Goal: Task Accomplishment & Management: Use online tool/utility

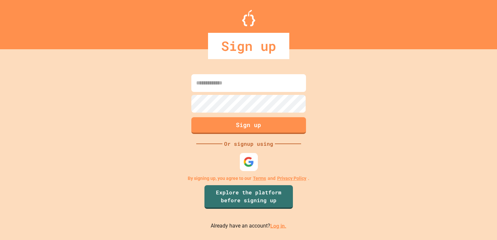
click at [252, 164] on img at bounding box center [248, 161] width 11 height 11
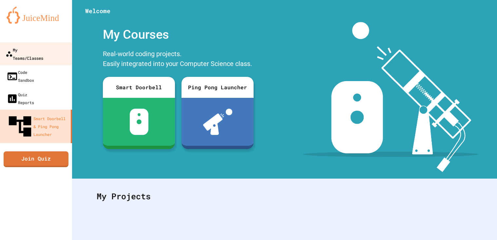
click at [33, 47] on div "My Teams/Classes" at bounding box center [25, 54] width 38 height 16
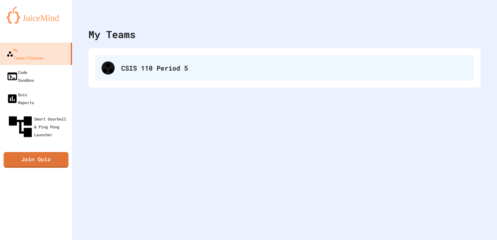
click at [118, 65] on div "CSIS 110 Period 5" at bounding box center [284, 68] width 379 height 26
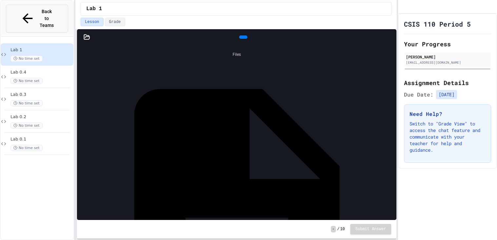
click at [22, 11] on icon at bounding box center [27, 18] width 15 height 15
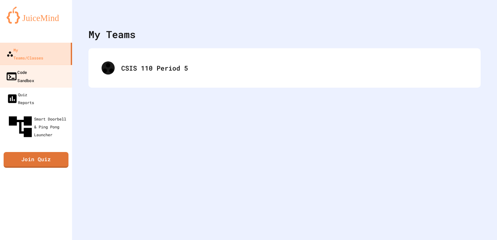
click at [34, 68] on div "Code Sandbox" at bounding box center [20, 76] width 29 height 16
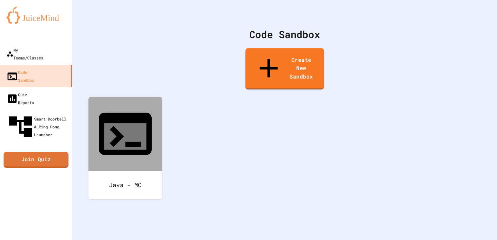
click at [260, 58] on link "Create New Sandbox" at bounding box center [285, 68] width 79 height 41
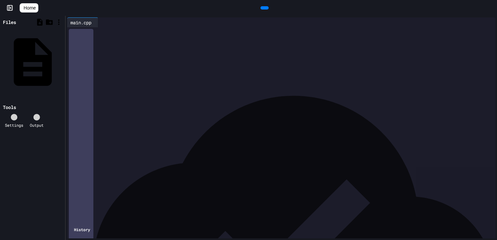
click at [316, 69] on div "**********" at bounding box center [286, 48] width 419 height 42
click at [139, 36] on div "To enrich screen reader interactions, please activate Accessibility in Grammarl…" at bounding box center [286, 31] width 419 height 9
click at [51, 23] on icon at bounding box center [49, 22] width 7 height 6
click at [40, 21] on icon at bounding box center [40, 22] width 8 height 8
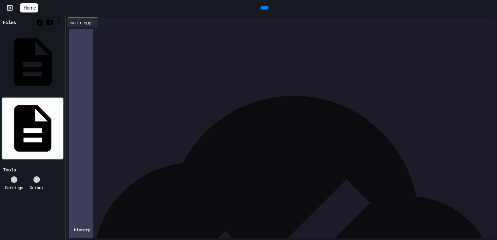
type input "**********"
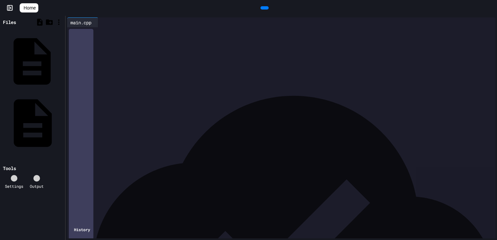
click at [62, 58] on div "CMakeLists.txt" at bounding box center [62, 61] width 0 height 7
click at [123, 36] on div at bounding box center [286, 31] width 419 height 9
click at [48, 21] on icon at bounding box center [49, 22] width 7 height 6
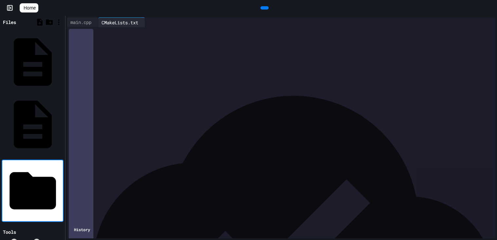
type input "****"
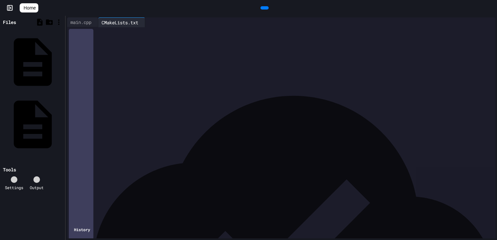
click at [264, 8] on icon at bounding box center [264, 8] width 0 height 0
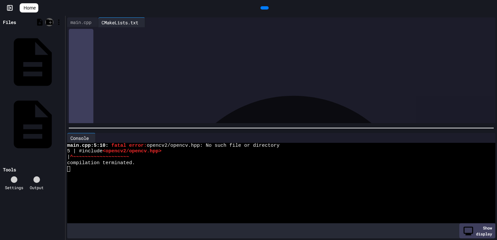
click at [48, 23] on icon at bounding box center [49, 22] width 7 height 6
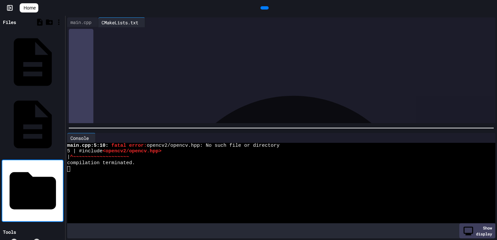
type input "*"
type input "******"
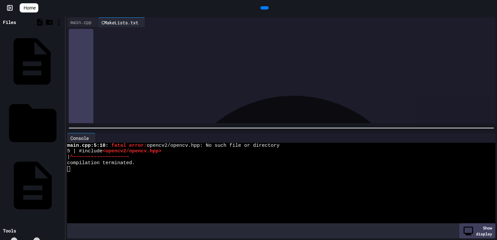
click at [18, 42] on div "CMakeLists.txt" at bounding box center [33, 61] width 62 height 61
click at [62, 120] on div "images" at bounding box center [62, 123] width 0 height 7
click at [62, 124] on icon at bounding box center [62, 124] width 0 height 0
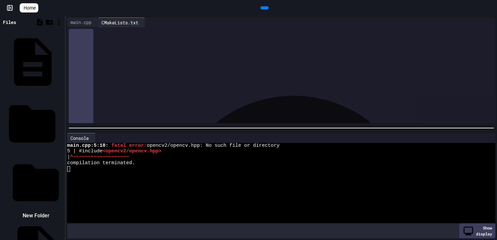
click at [64, 155] on li "New Folder" at bounding box center [35, 188] width 55 height 66
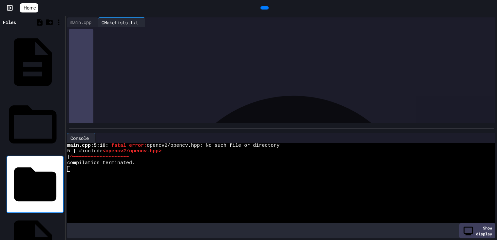
type input "******"
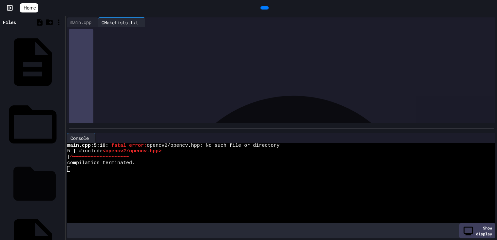
click at [62, 184] on icon at bounding box center [62, 184] width 0 height 0
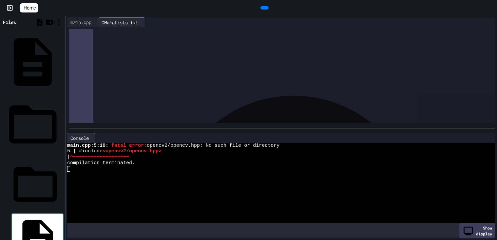
type input "*"
click at [2, 74] on div "CMakeLists.txt images sledge main.cpp" at bounding box center [33, 179] width 62 height 305
click at [62, 58] on div "CMakeLists.txt" at bounding box center [62, 61] width 0 height 7
click at [62, 239] on div "main.cpp" at bounding box center [62, 243] width 0 height 7
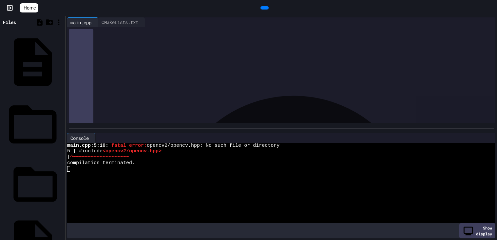
click at [164, 63] on div "*** ** ***** *" at bounding box center [289, 60] width 414 height 7
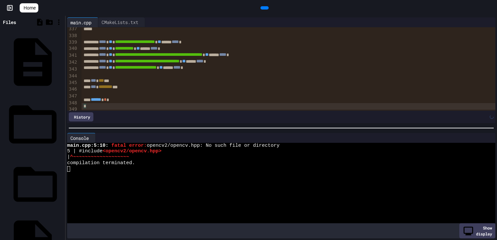
scroll to position [2175, 0]
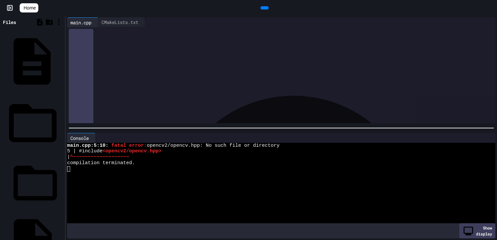
click at [62, 58] on div "CMakeLists.txt" at bounding box center [62, 61] width 0 height 7
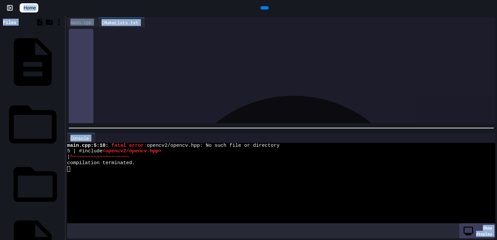
click at [160, 78] on div "**********" at bounding box center [286, 78] width 419 height 7
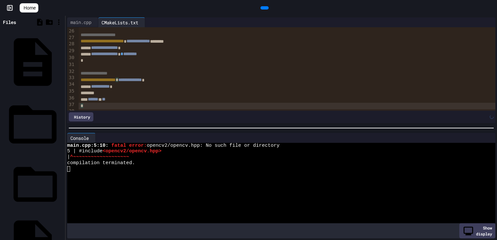
scroll to position [181, 0]
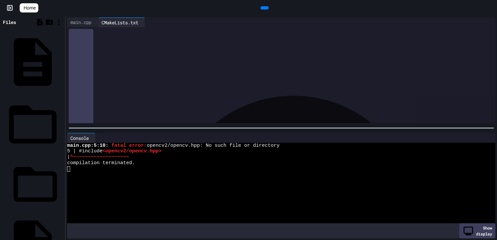
click at [142, 77] on span "**********" at bounding box center [130, 79] width 24 height 5
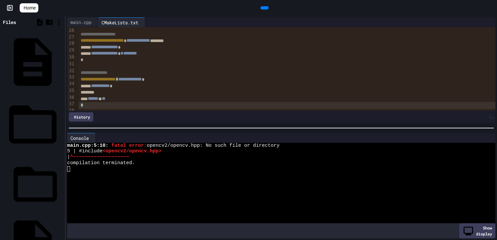
scroll to position [182, 0]
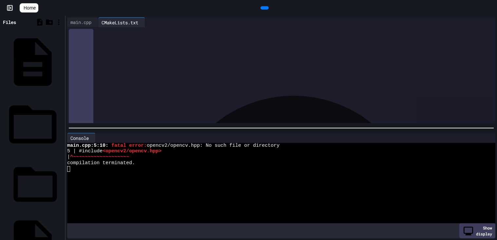
click at [8, 10] on icon at bounding box center [10, 8] width 7 height 7
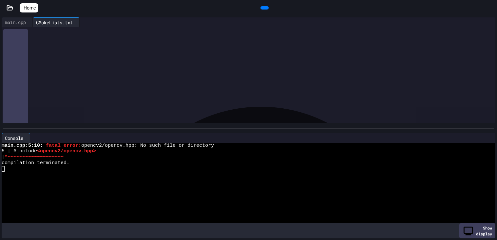
click at [8, 10] on icon at bounding box center [10, 7] width 6 height 5
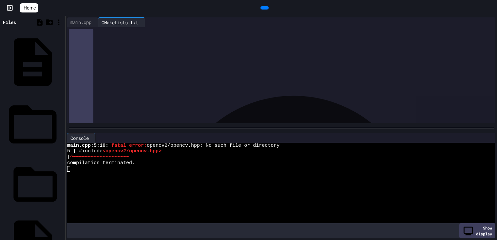
click at [36, 7] on span "Home" at bounding box center [30, 8] width 12 height 7
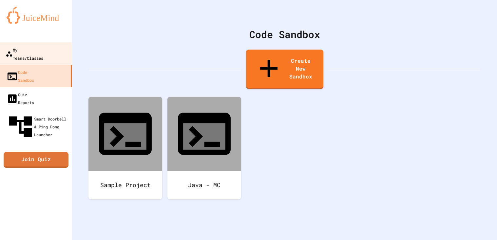
click at [49, 44] on link "My Teams/Classes" at bounding box center [36, 53] width 74 height 23
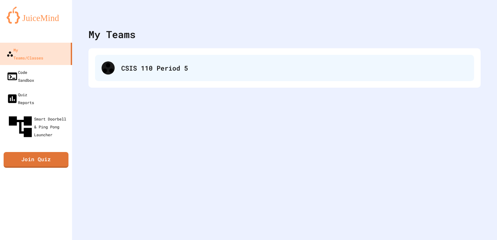
click at [163, 69] on div "CSIS 110 Period 5" at bounding box center [294, 68] width 346 height 10
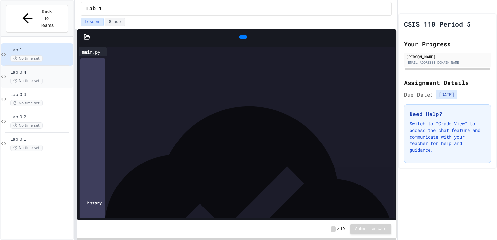
click at [35, 69] on span "Lab 0.4" at bounding box center [41, 72] width 62 height 6
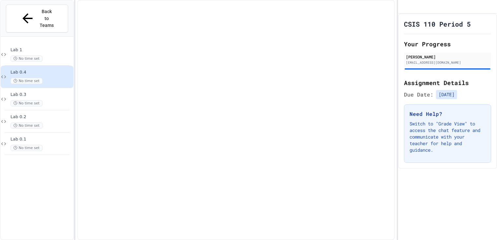
click at [48, 47] on div "Lab 1 No time set" at bounding box center [41, 54] width 62 height 14
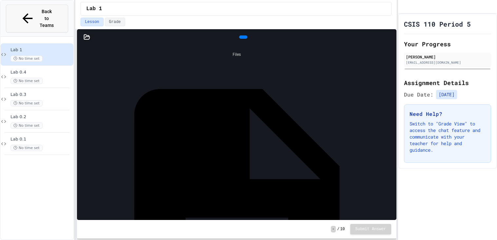
click at [25, 10] on div "Back to Teams" at bounding box center [37, 18] width 34 height 21
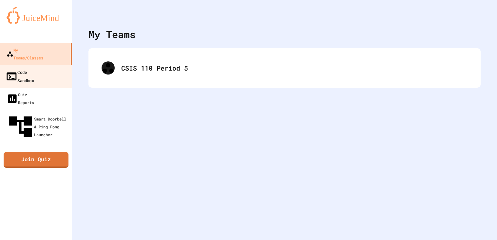
click at [31, 68] on div "Code Sandbox" at bounding box center [20, 76] width 29 height 16
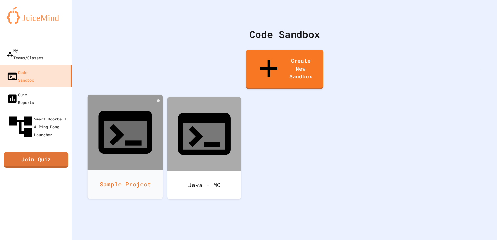
click at [134, 121] on icon at bounding box center [125, 134] width 43 height 27
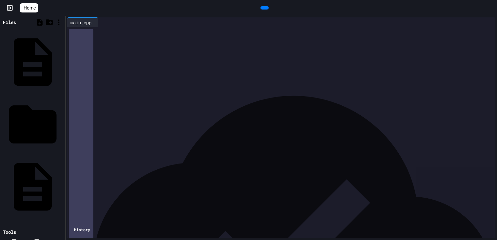
click at [131, 78] on span "**********" at bounding box center [115, 79] width 32 height 5
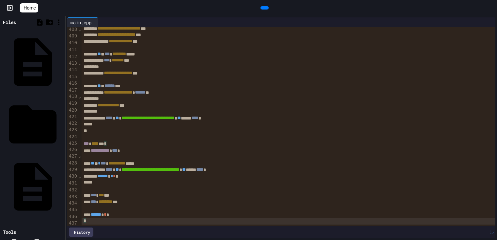
scroll to position [2637, 0]
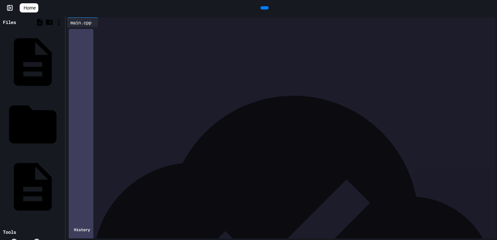
click at [268, 10] on div at bounding box center [265, 7] width 8 height 3
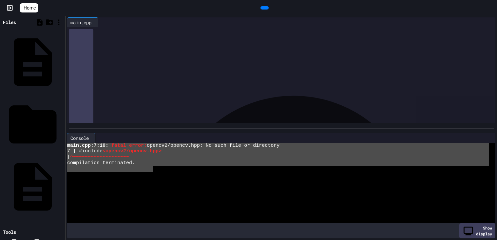
drag, startPoint x: 153, startPoint y: 169, endPoint x: 67, endPoint y: 144, distance: 90.0
click at [67, 144] on div "Console WWWWWWWWWWWWWWWWWWWWWWWWWWWWWWWW main.cpp:7:10: fatal error: opencv2/op…" at bounding box center [282, 185] width 432 height 109
type textarea "**********"
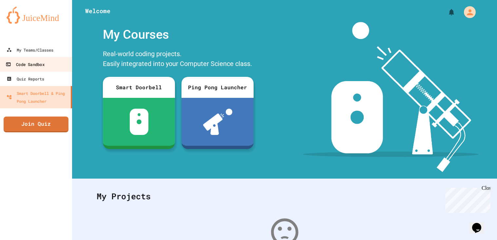
click at [51, 68] on link "Code Sandbox" at bounding box center [36, 64] width 74 height 15
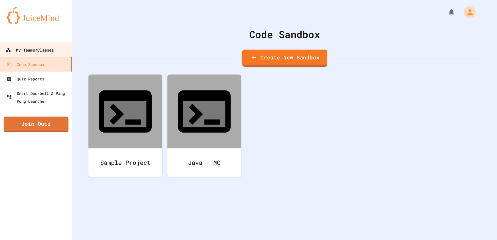
click at [38, 49] on div "My Teams/Classes" at bounding box center [30, 50] width 48 height 8
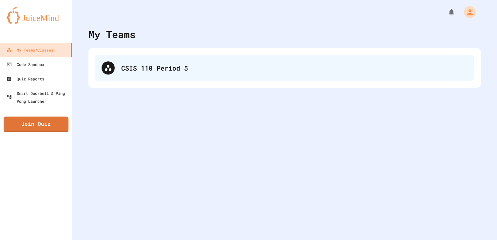
click at [131, 71] on div "CSIS 110 Period 5" at bounding box center [294, 68] width 346 height 10
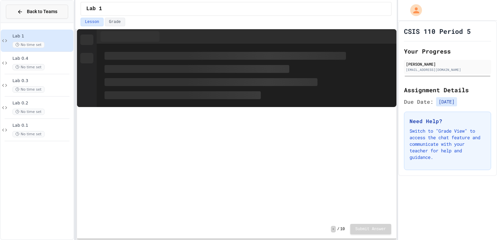
click at [15, 15] on button "Back to Teams" at bounding box center [37, 12] width 62 height 14
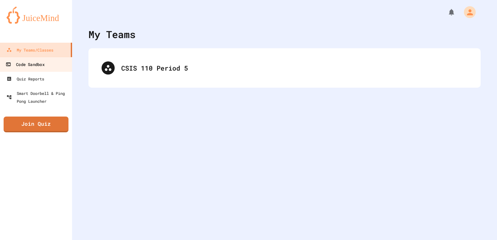
click at [40, 63] on div "Code Sandbox" at bounding box center [25, 64] width 39 height 8
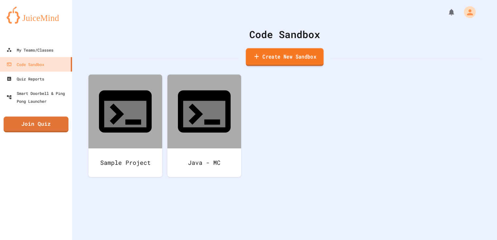
click at [289, 54] on link "Create New Sandbox" at bounding box center [285, 57] width 78 height 18
type input "*****"
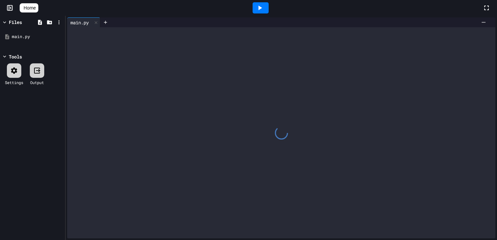
click at [139, 84] on div at bounding box center [281, 132] width 428 height 211
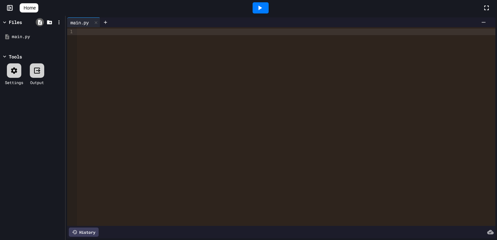
click at [39, 23] on icon at bounding box center [40, 22] width 6 height 6
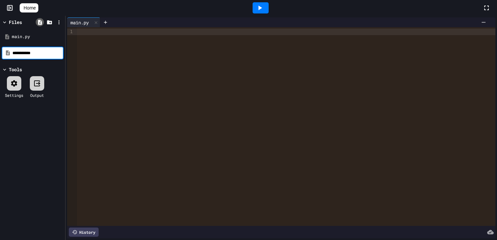
type input "**********"
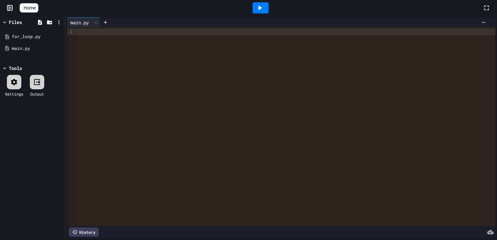
click at [160, 112] on div at bounding box center [286, 126] width 419 height 198
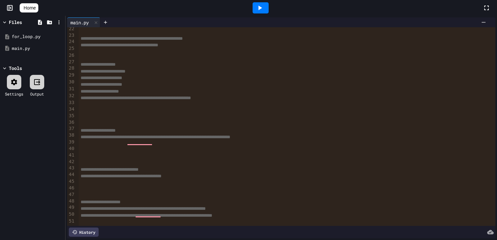
scroll to position [143, 0]
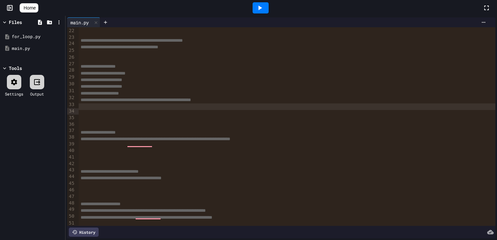
click at [85, 110] on div "To enrich screen reader interactions, please activate Accessibility in Grammarl…" at bounding box center [287, 106] width 417 height 7
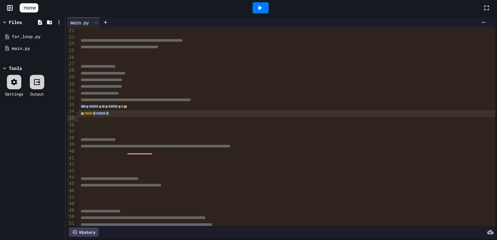
click at [82, 108] on span "***" at bounding box center [83, 106] width 5 height 5
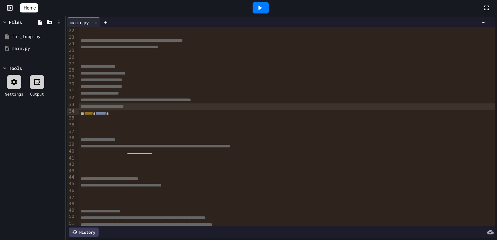
click at [86, 117] on div "***** * ****** *" at bounding box center [287, 113] width 417 height 7
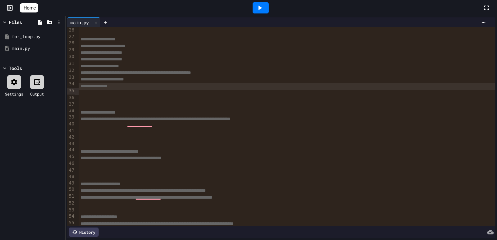
scroll to position [183, 0]
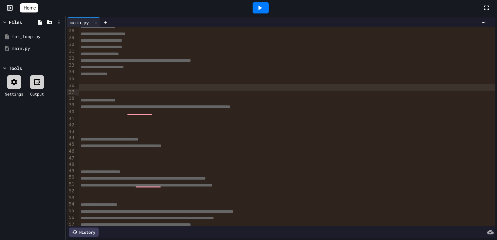
click at [92, 90] on div "To enrich screen reader interactions, please activate Accessibility in Grammarl…" at bounding box center [287, 87] width 417 height 7
click at [91, 117] on div "To enrich screen reader interactions, please activate Accessibility in Grammarl…" at bounding box center [287, 113] width 417 height 7
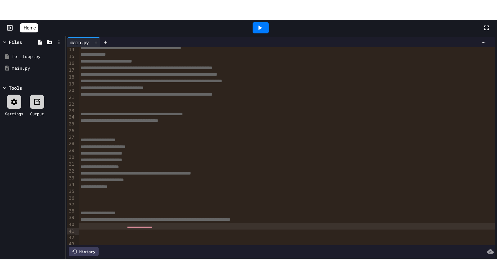
scroll to position [88, 0]
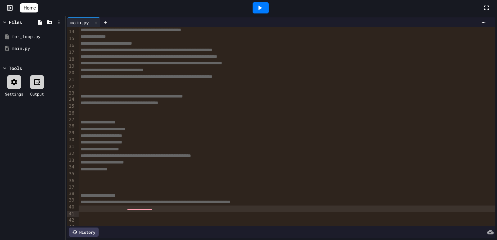
click at [244, 105] on div "**********" at bounding box center [287, 103] width 417 height 7
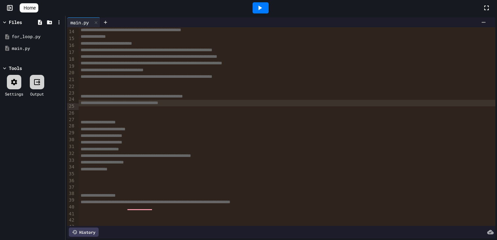
click at [27, 11] on link "Home" at bounding box center [29, 7] width 19 height 9
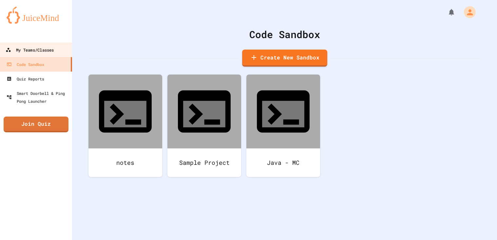
click at [28, 51] on div "My Teams/Classes" at bounding box center [30, 50] width 48 height 8
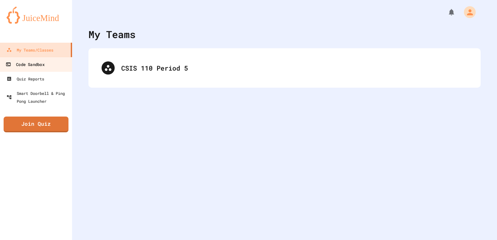
click at [43, 65] on div "Code Sandbox" at bounding box center [25, 64] width 39 height 8
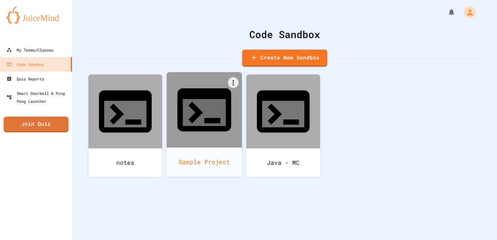
click at [203, 107] on icon at bounding box center [204, 109] width 65 height 65
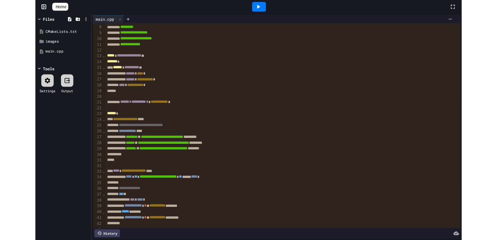
scroll to position [50, 0]
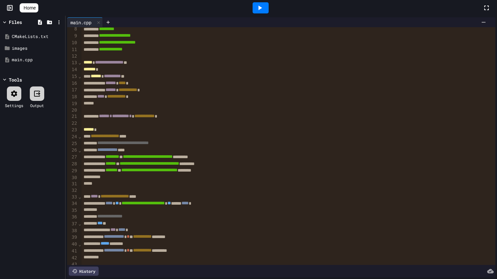
click at [179, 160] on div "**********" at bounding box center [289, 157] width 414 height 7
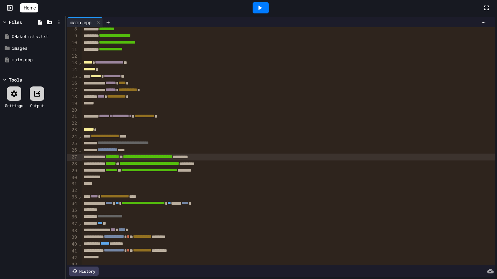
click at [179, 160] on div "**********" at bounding box center [289, 157] width 414 height 7
click at [173, 155] on span "**********" at bounding box center [148, 157] width 50 height 5
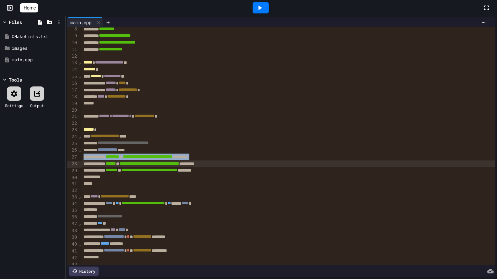
click at [173, 155] on span "**********" at bounding box center [148, 156] width 50 height 5
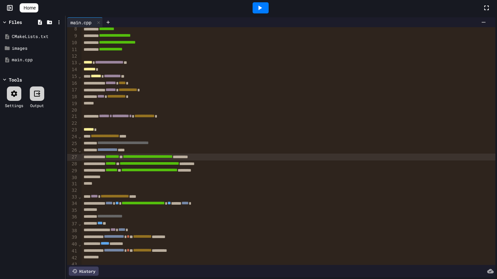
click at [255, 3] on div at bounding box center [260, 8] width 23 height 18
click at [259, 5] on icon at bounding box center [260, 8] width 8 height 8
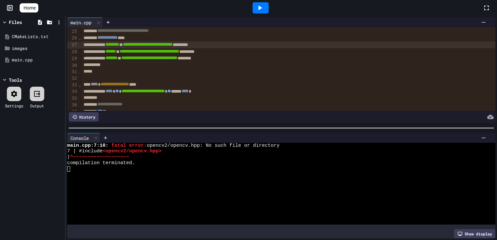
scroll to position [163, 0]
click at [36, 7] on span "Home" at bounding box center [30, 8] width 12 height 7
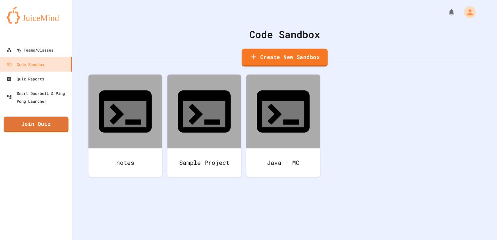
click at [250, 56] on link "Create New Sandbox" at bounding box center [285, 58] width 86 height 18
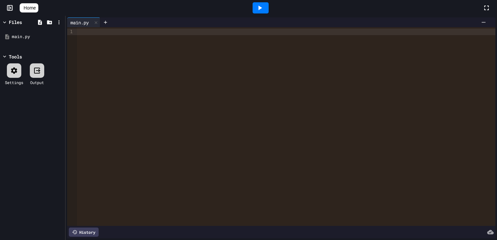
click at [151, 55] on div at bounding box center [286, 126] width 419 height 198
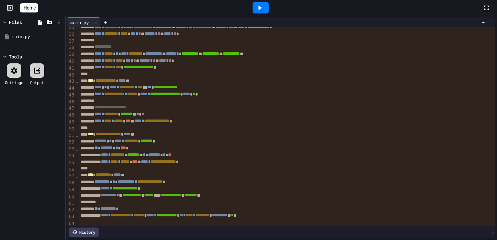
scroll to position [255, 0]
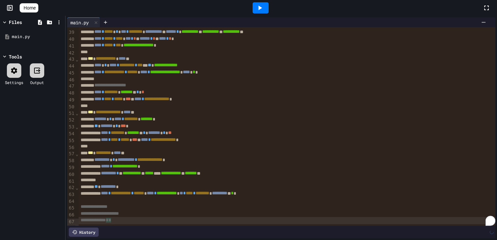
click at [254, 8] on div at bounding box center [260, 8] width 23 height 18
click at [259, 6] on icon at bounding box center [260, 8] width 8 height 8
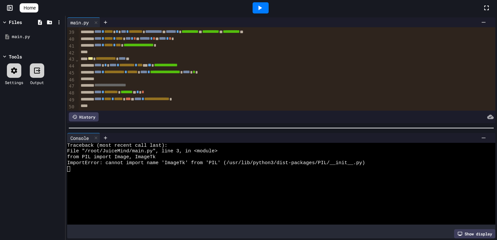
click at [32, 7] on span "Home" at bounding box center [30, 8] width 12 height 7
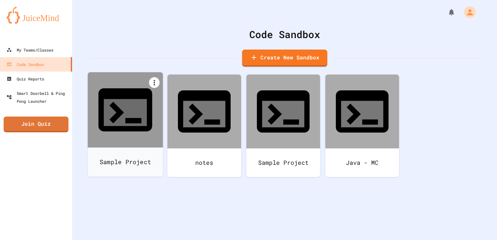
click at [154, 81] on icon at bounding box center [154, 82] width 1 height 5
click at [162, 199] on li "Delete" at bounding box center [128, 209] width 67 height 21
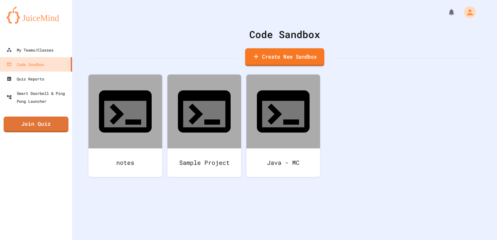
click at [282, 58] on link "Create New Sandbox" at bounding box center [284, 57] width 79 height 18
type input "**********"
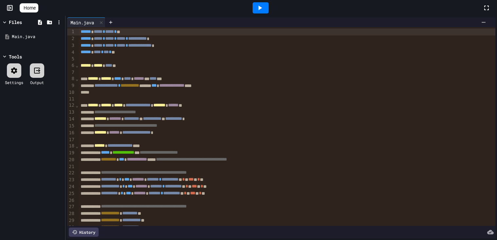
click at [148, 66] on div "****** ***** **** *" at bounding box center [287, 65] width 417 height 7
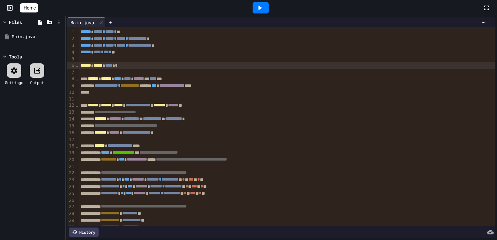
click at [27, 9] on icon at bounding box center [26, 12] width 7 height 6
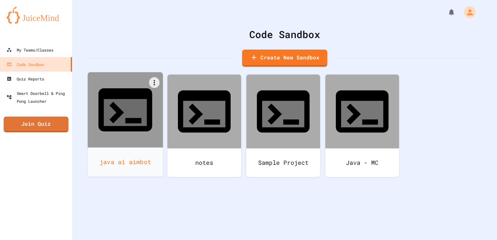
click at [144, 112] on div at bounding box center [125, 109] width 75 height 75
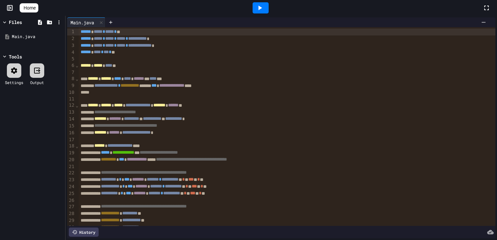
click at [147, 90] on div "*" at bounding box center [287, 92] width 417 height 7
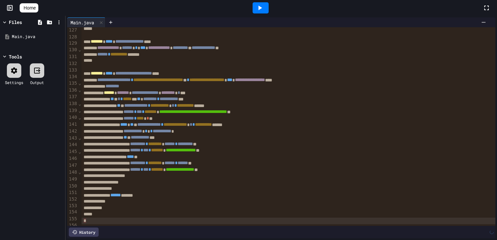
scroll to position [834, 0]
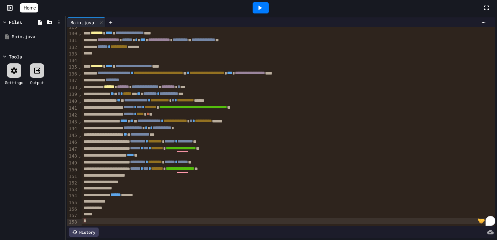
click at [262, 5] on icon at bounding box center [260, 8] width 8 height 8
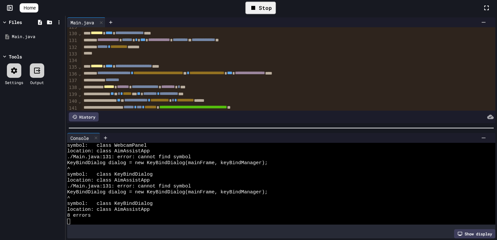
scroll to position [151, 0]
click at [41, 23] on icon at bounding box center [40, 22] width 4 height 5
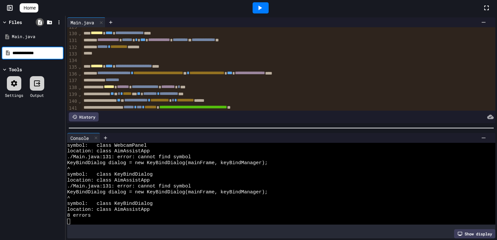
type input "**********"
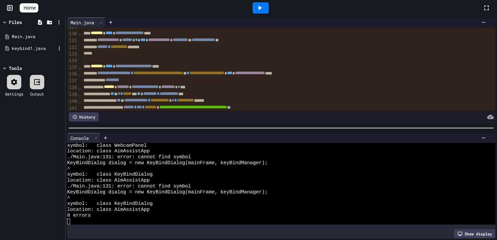
click at [33, 51] on div "keybind1.java" at bounding box center [34, 48] width 44 height 7
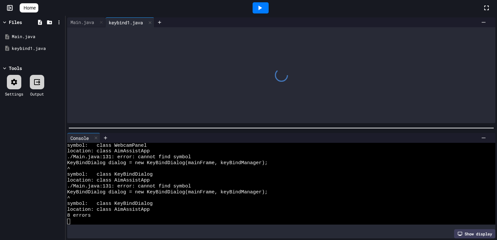
click at [129, 59] on div at bounding box center [281, 75] width 428 height 96
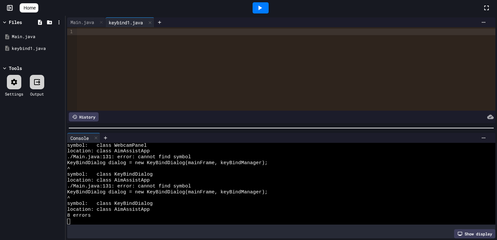
click at [119, 69] on div at bounding box center [286, 68] width 419 height 83
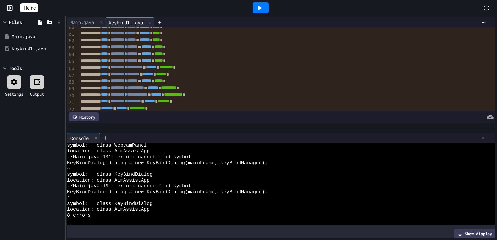
scroll to position [423, 0]
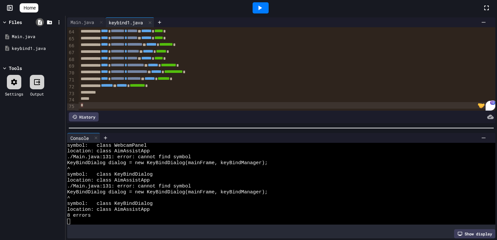
click at [36, 21] on div at bounding box center [40, 22] width 8 height 8
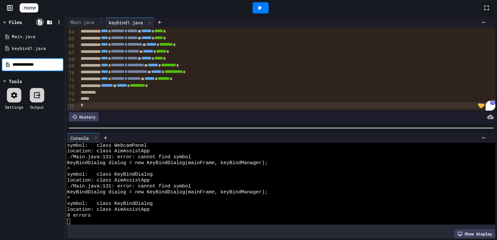
type input "**********"
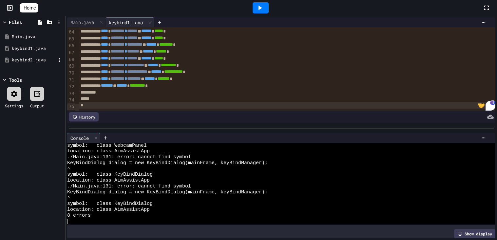
click at [25, 60] on div "keybind2.java" at bounding box center [34, 60] width 44 height 7
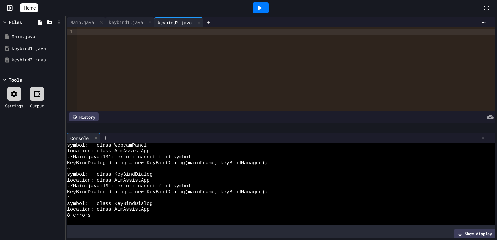
click at [151, 80] on div at bounding box center [286, 68] width 419 height 83
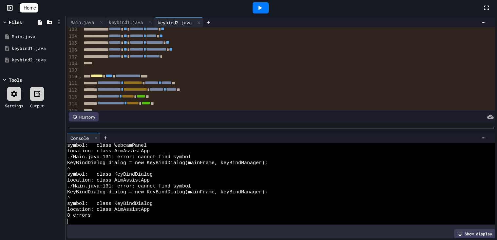
scroll to position [674, 0]
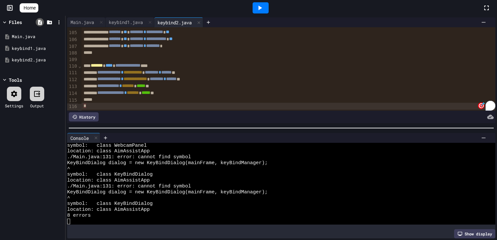
click at [40, 22] on icon at bounding box center [40, 22] width 4 height 5
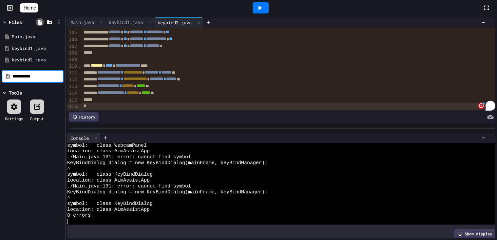
type input "**********"
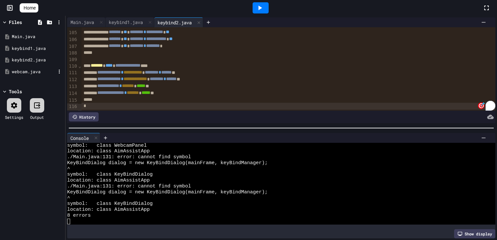
click at [37, 70] on div "webcam.java" at bounding box center [34, 72] width 44 height 7
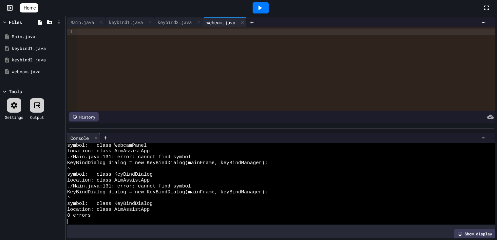
click at [174, 85] on div at bounding box center [286, 68] width 419 height 83
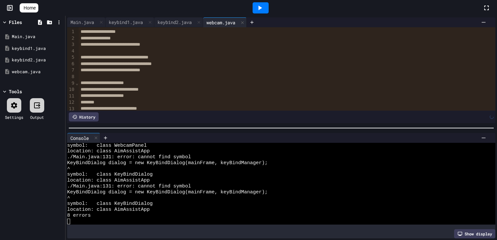
scroll to position [426, 0]
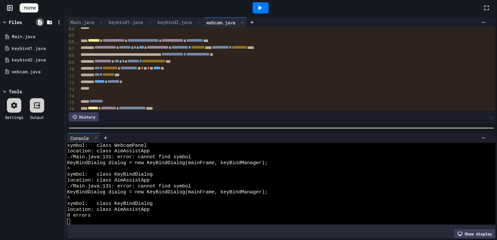
click at [41, 22] on icon at bounding box center [40, 22] width 4 height 5
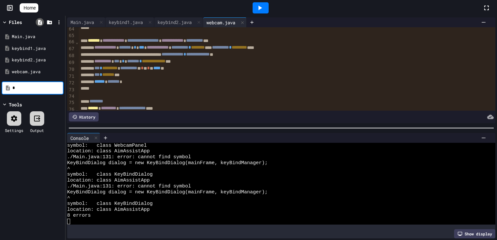
scroll to position [449, 0]
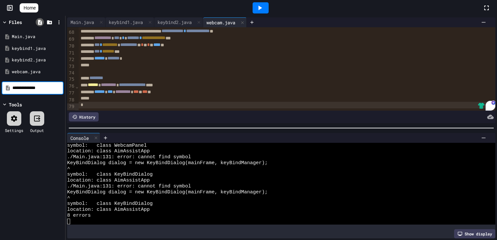
type input "**********"
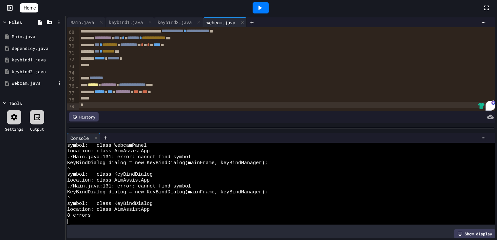
click at [41, 83] on div "webcam.java" at bounding box center [34, 83] width 44 height 7
click at [38, 20] on icon at bounding box center [40, 22] width 4 height 5
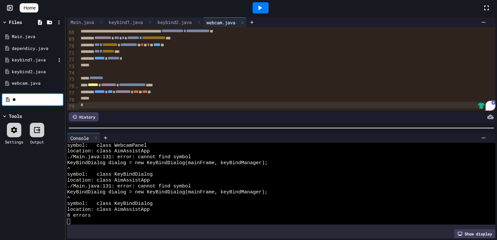
type input "*"
click at [24, 106] on div "Files Main.java dependicy.java keybind1.java keybind2.java webcam.java Tools Se…" at bounding box center [32, 128] width 65 height 224
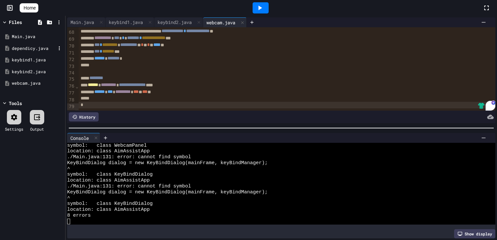
click at [25, 52] on div "dependicy.java" at bounding box center [33, 49] width 62 height 12
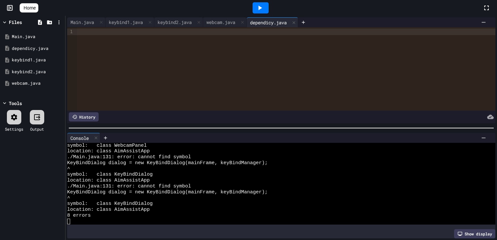
click at [179, 72] on div at bounding box center [286, 68] width 419 height 83
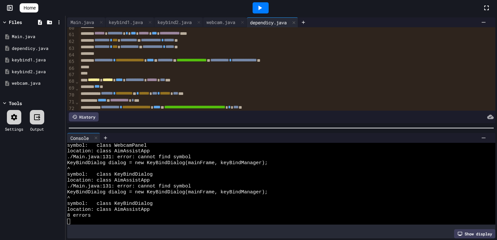
scroll to position [422, 0]
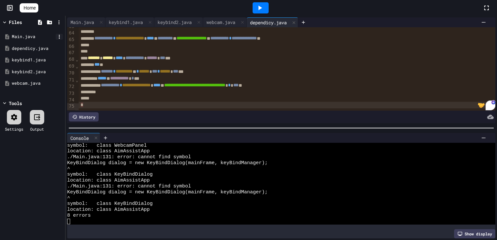
click at [57, 40] on div "Main.java" at bounding box center [33, 37] width 62 height 12
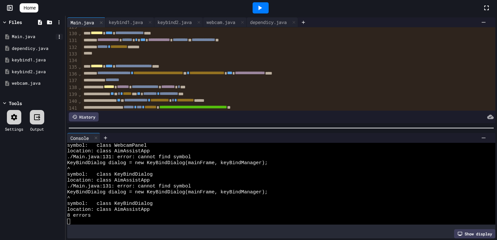
click at [58, 37] on icon at bounding box center [59, 37] width 6 height 6
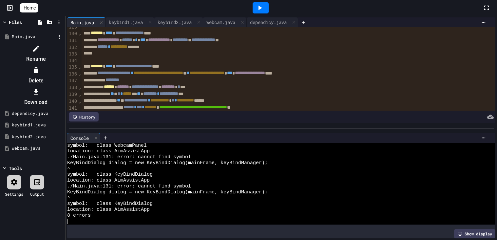
click at [58, 47] on li "Rename" at bounding box center [35, 53] width 55 height 21
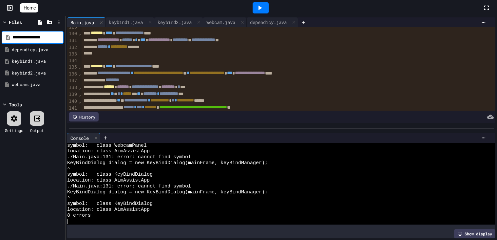
type input "**********"
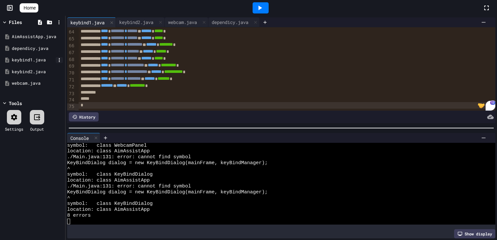
click at [58, 57] on icon at bounding box center [59, 60] width 6 height 6
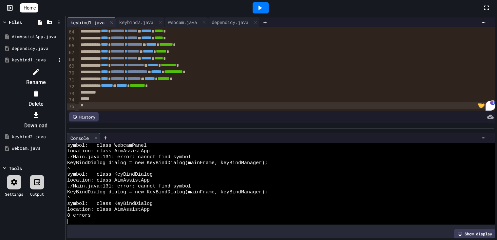
click at [40, 72] on icon at bounding box center [36, 72] width 8 height 8
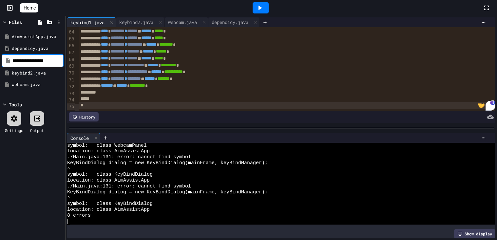
type input "**********"
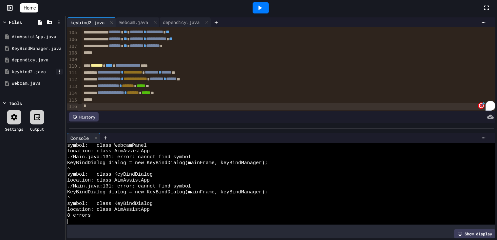
click at [61, 72] on icon at bounding box center [59, 72] width 6 height 6
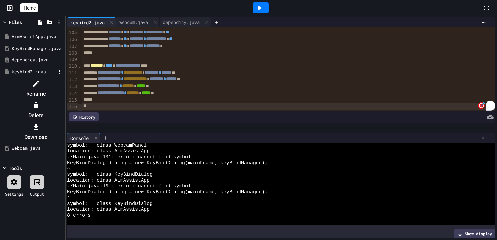
click at [40, 80] on icon at bounding box center [36, 84] width 8 height 8
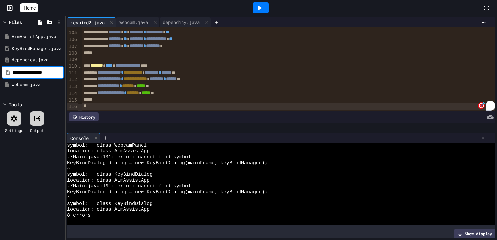
type input "**********"
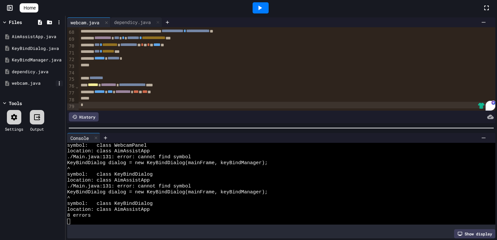
click at [59, 86] on icon at bounding box center [59, 83] width 6 height 6
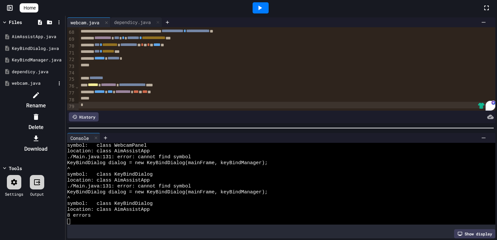
click at [59, 93] on li "Rename" at bounding box center [35, 100] width 55 height 21
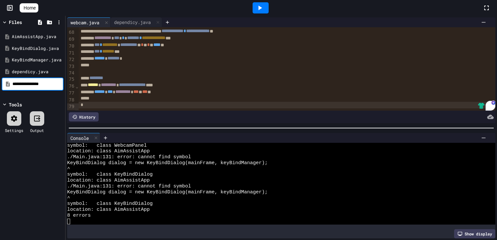
type input "**********"
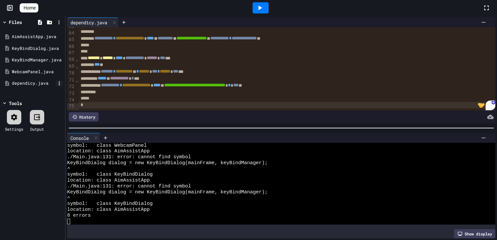
click at [59, 81] on icon at bounding box center [59, 83] width 6 height 6
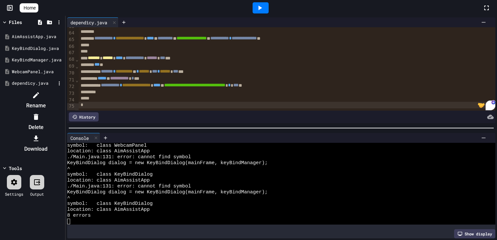
click at [64, 94] on li "Rename" at bounding box center [35, 100] width 55 height 21
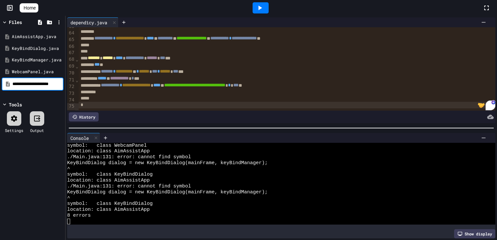
scroll to position [0, 6]
type input "**********"
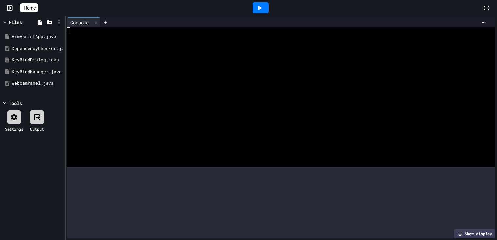
scroll to position [35, 0]
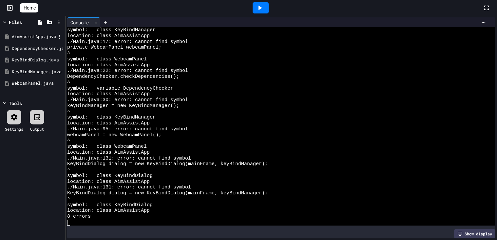
click at [24, 38] on div "AimAssistApp.java" at bounding box center [34, 36] width 44 height 7
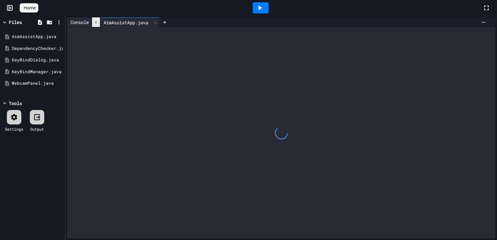
click at [97, 21] on icon at bounding box center [96, 22] width 5 height 5
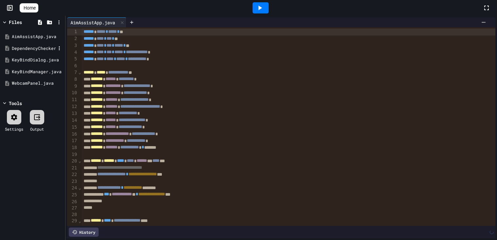
click at [50, 50] on div "DependencyChecker.java" at bounding box center [34, 48] width 44 height 7
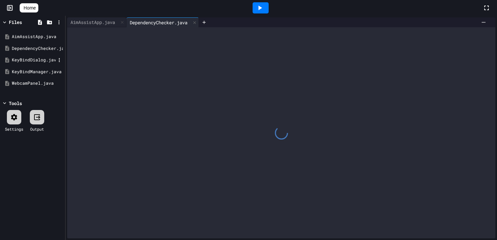
click at [40, 59] on div "KeyBindDialog.java" at bounding box center [34, 60] width 44 height 7
click at [37, 73] on div "KeyBindManager.java" at bounding box center [34, 72] width 44 height 7
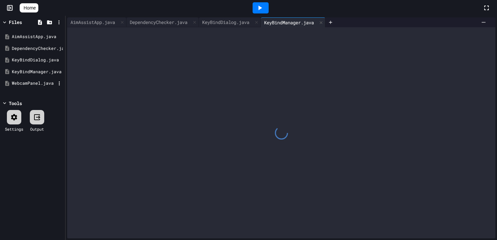
click at [36, 85] on div "WebcamPanel.java" at bounding box center [34, 83] width 44 height 7
click at [100, 26] on div "AimAssistApp.java" at bounding box center [96, 22] width 59 height 10
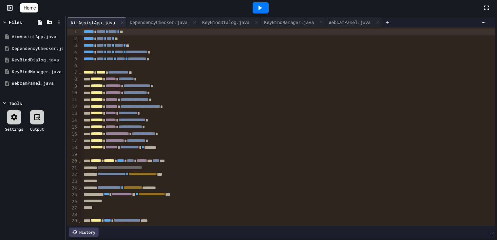
click at [264, 6] on icon at bounding box center [260, 8] width 8 height 8
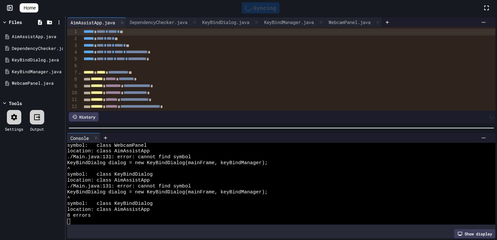
scroll to position [151, 0]
click at [97, 136] on icon at bounding box center [96, 137] width 5 height 5
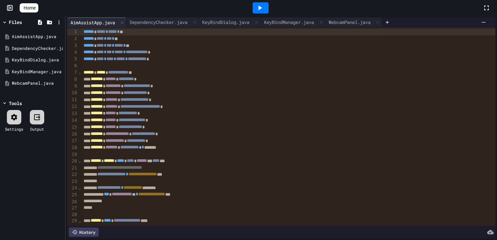
click at [259, 7] on icon at bounding box center [260, 8] width 8 height 8
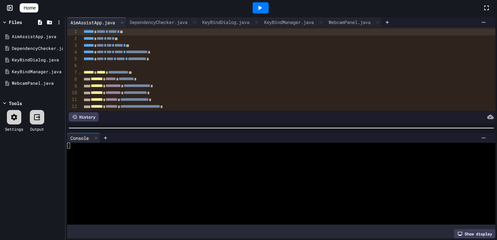
click at [259, 7] on icon at bounding box center [260, 8] width 8 height 8
click at [179, 145] on div at bounding box center [278, 146] width 422 height 6
click at [259, 8] on icon at bounding box center [260, 8] width 8 height 8
click at [43, 40] on div "AimAssistApp.java" at bounding box center [33, 37] width 62 height 12
click at [147, 59] on span "**********" at bounding box center [137, 58] width 19 height 5
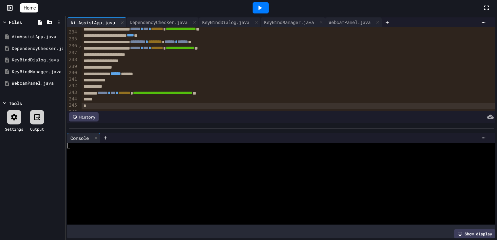
scroll to position [1516, 0]
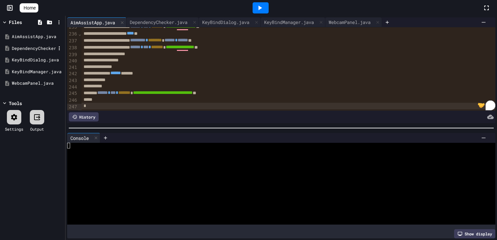
click at [33, 44] on div "DependencyChecker.java" at bounding box center [33, 49] width 62 height 12
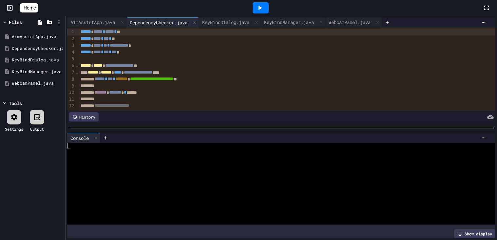
click at [134, 67] on span "**********" at bounding box center [119, 65] width 29 height 5
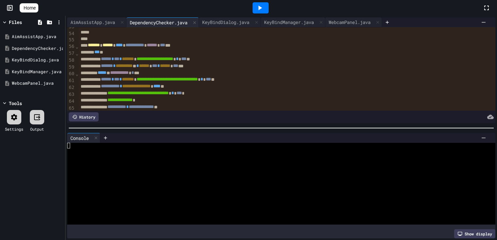
scroll to position [376, 0]
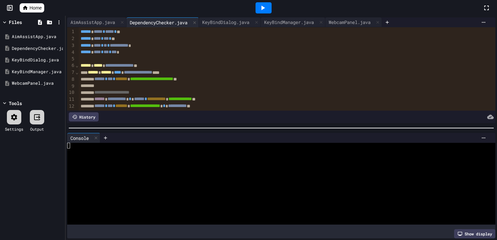
scroll to position [376, 0]
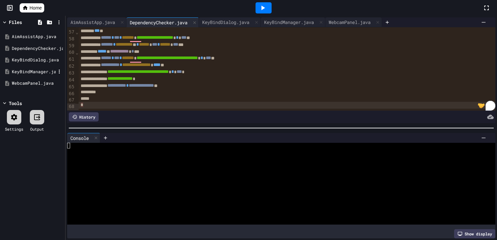
click at [35, 73] on div "KeyBindManager.java" at bounding box center [34, 72] width 44 height 7
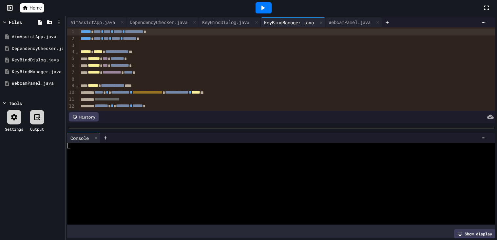
click at [133, 73] on span "*****" at bounding box center [128, 72] width 9 height 5
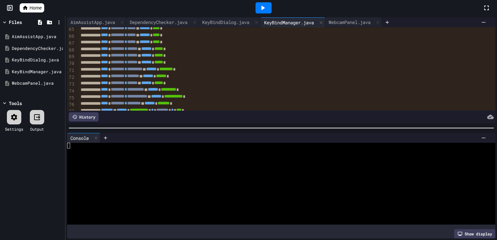
scroll to position [457, 0]
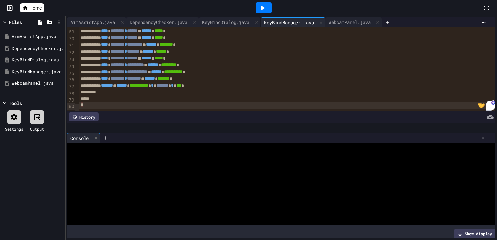
click at [264, 11] on icon at bounding box center [263, 8] width 8 height 8
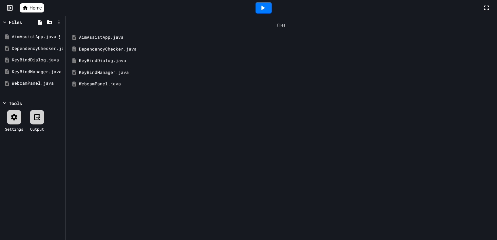
click at [42, 38] on div "AimAssistApp.java" at bounding box center [34, 36] width 44 height 7
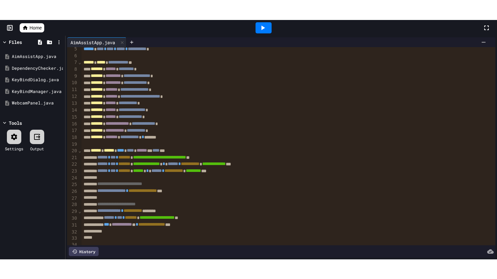
scroll to position [30, 0]
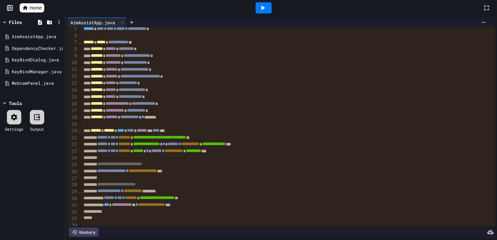
click at [488, 9] on icon at bounding box center [487, 8] width 8 height 8
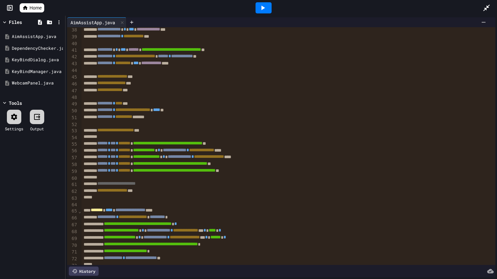
scroll to position [251, 0]
click at [33, 48] on div "DependencyChecker.java" at bounding box center [34, 48] width 44 height 7
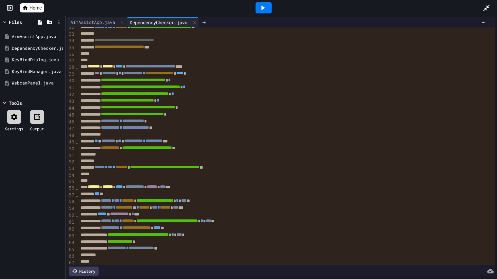
scroll to position [221, 0]
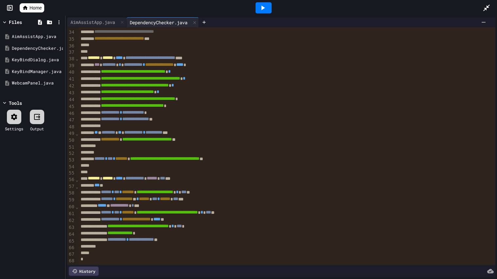
click at [172, 141] on span "**********" at bounding box center [147, 139] width 50 height 5
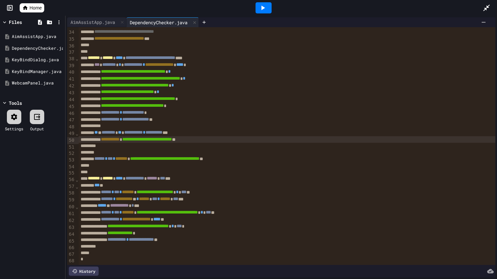
click at [172, 141] on span "**********" at bounding box center [147, 139] width 50 height 5
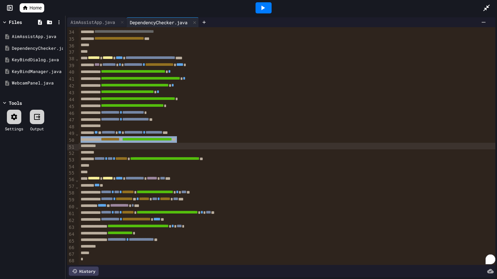
click at [172, 142] on span "**********" at bounding box center [147, 139] width 50 height 5
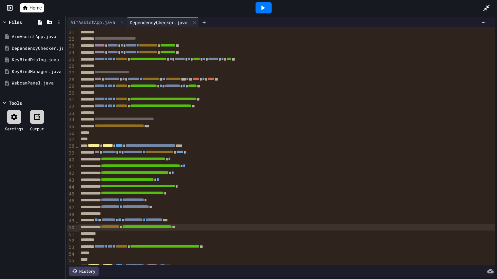
scroll to position [0, 0]
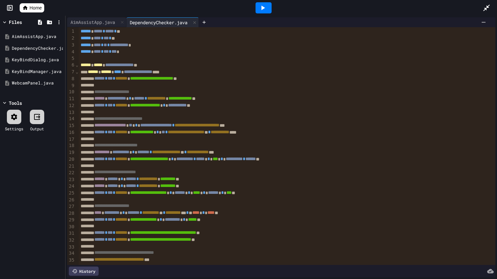
click at [30, 8] on span "Home" at bounding box center [35, 8] width 12 height 7
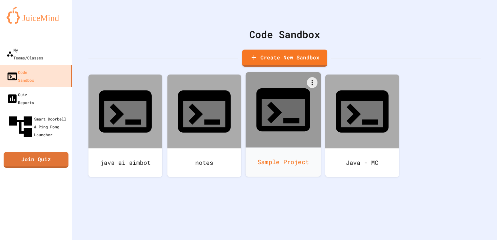
click at [293, 147] on div "Sample Project" at bounding box center [283, 161] width 75 height 29
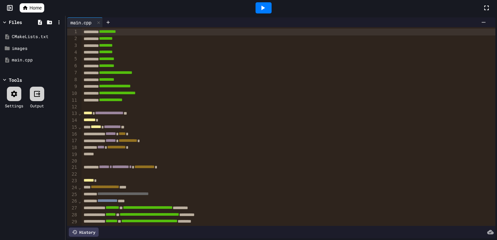
click at [489, 8] on icon at bounding box center [487, 8] width 8 height 8
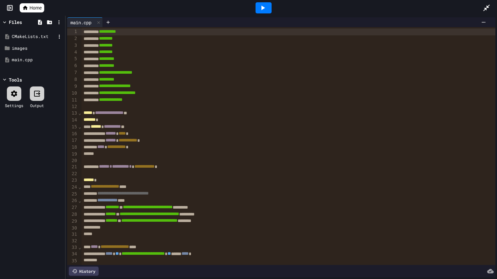
click at [29, 40] on div "CMakeLists.txt" at bounding box center [33, 37] width 62 height 12
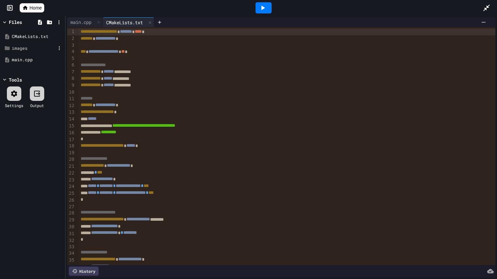
click at [21, 51] on div "images" at bounding box center [33, 49] width 62 height 12
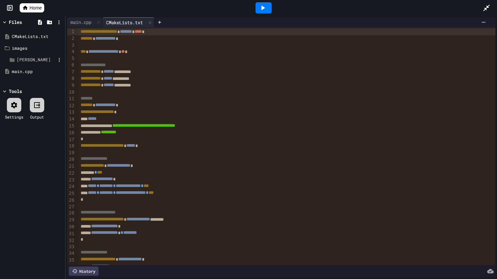
click at [26, 60] on div "sledge" at bounding box center [36, 60] width 39 height 7
click at [61, 58] on icon at bounding box center [59, 60] width 6 height 6
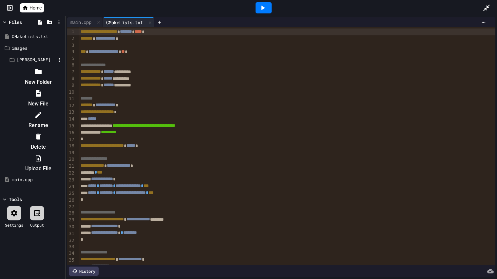
click at [64, 110] on li "Rename" at bounding box center [38, 120] width 50 height 21
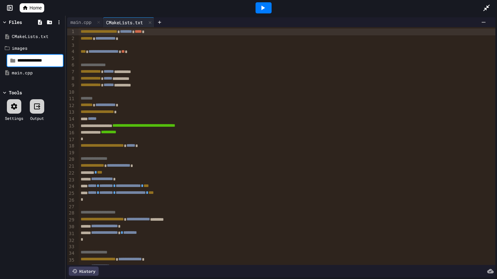
type input "**********"
click at [35, 76] on div "main.cpp" at bounding box center [33, 72] width 62 height 12
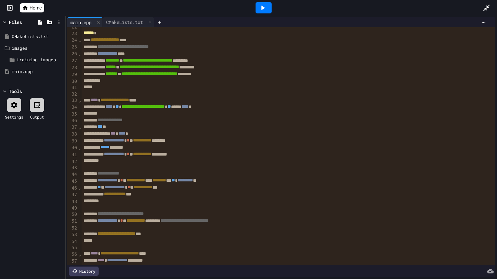
scroll to position [635, 0]
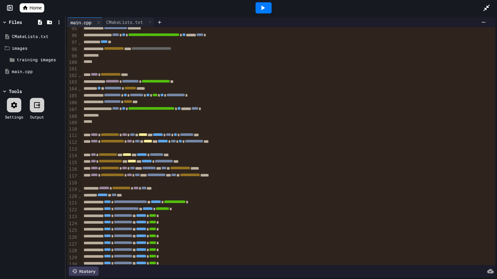
drag, startPoint x: 149, startPoint y: 83, endPoint x: 60, endPoint y: 279, distance: 215.6
click at [61, 239] on div "**********" at bounding box center [248, 148] width 497 height 264
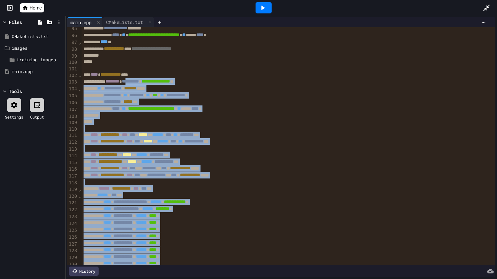
click at [281, 67] on div "To enrich screen reader interactions, please activate Accessibility in Grammarl…" at bounding box center [289, 68] width 414 height 7
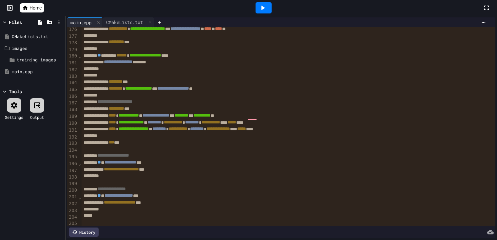
scroll to position [0, 0]
